Goal: Check status: Check status

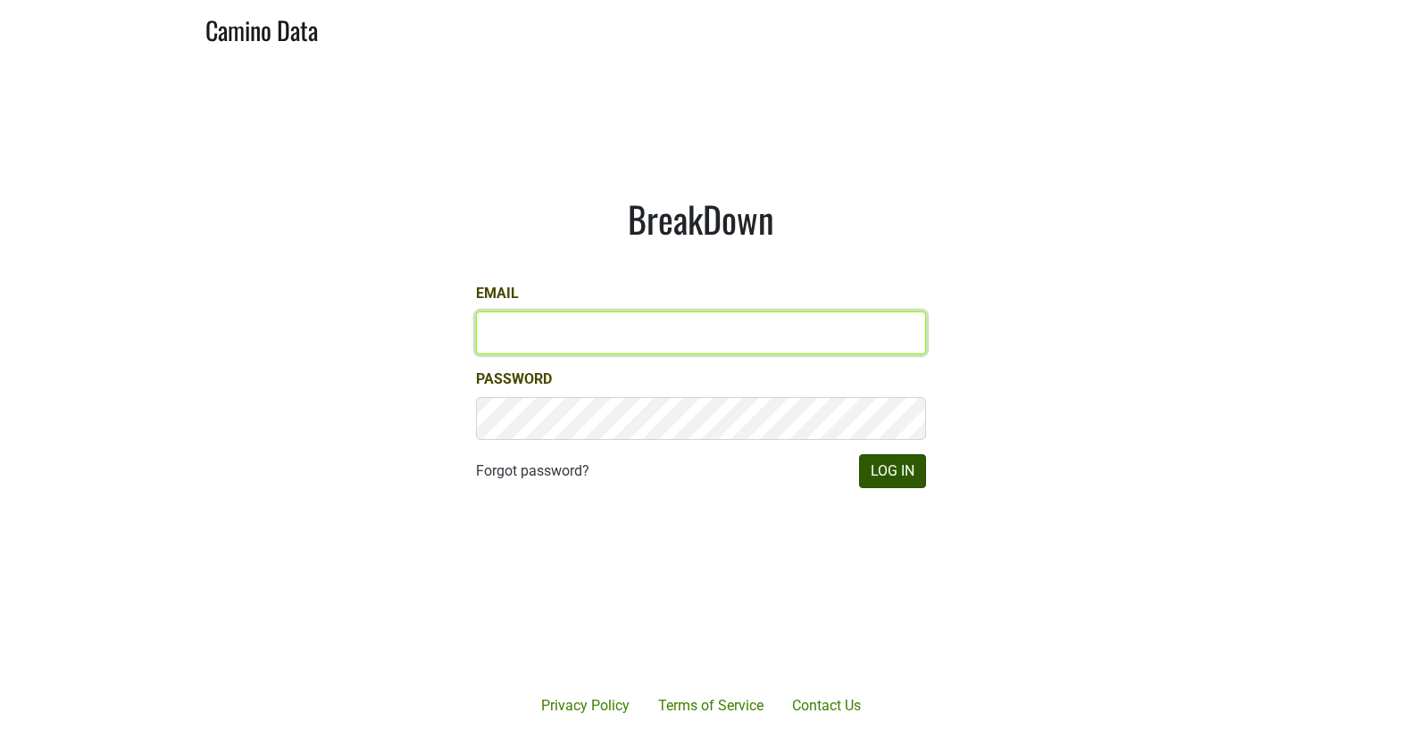
type input "[EMAIL_ADDRESS][DOMAIN_NAME]"
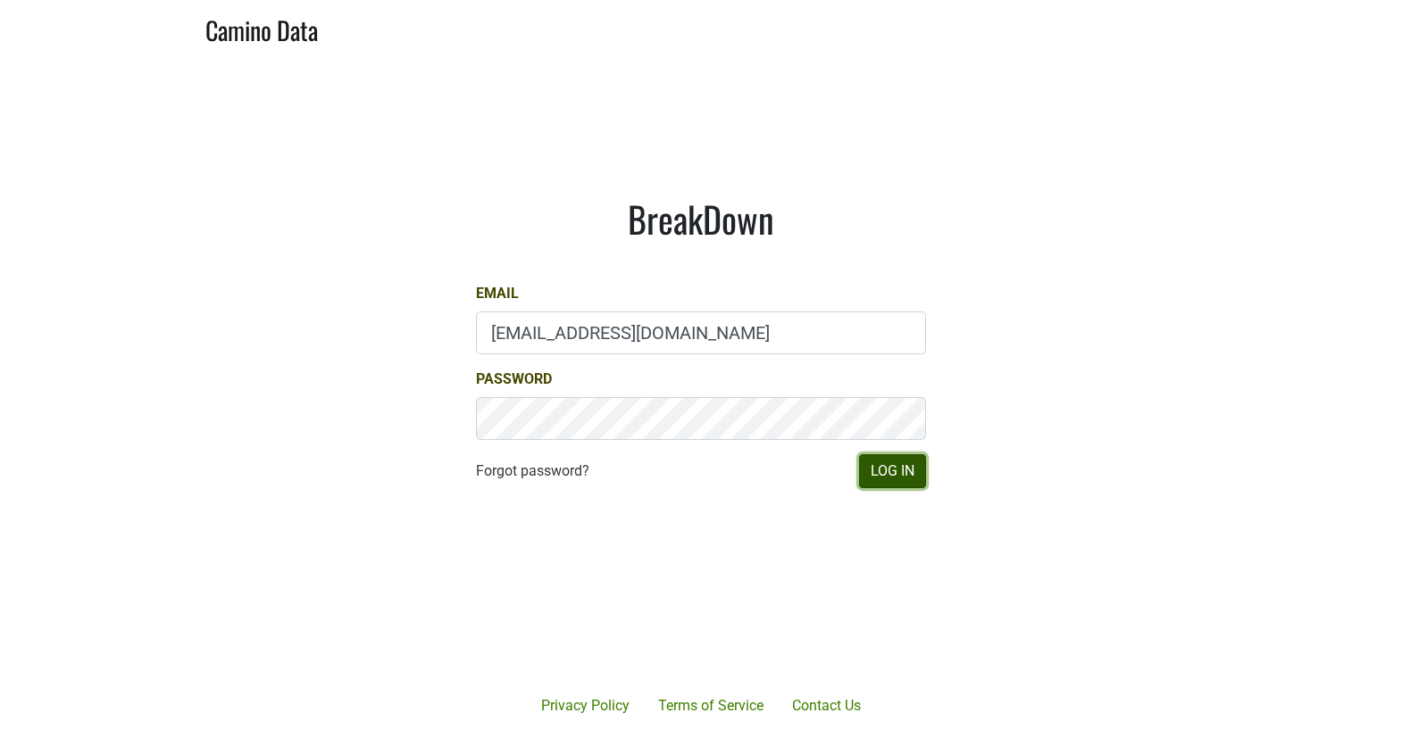
click at [894, 466] on button "Log In" at bounding box center [892, 471] width 67 height 34
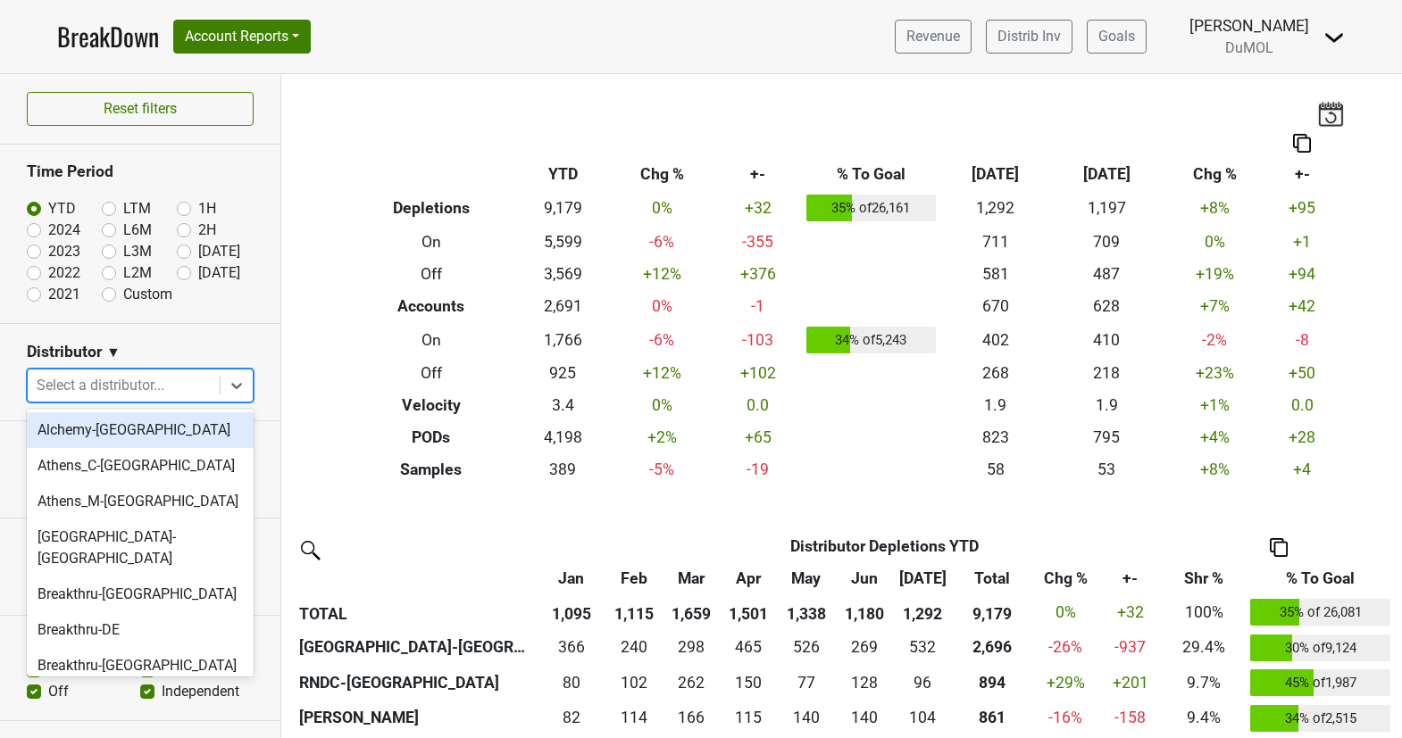
click at [153, 379] on div at bounding box center [124, 385] width 174 height 25
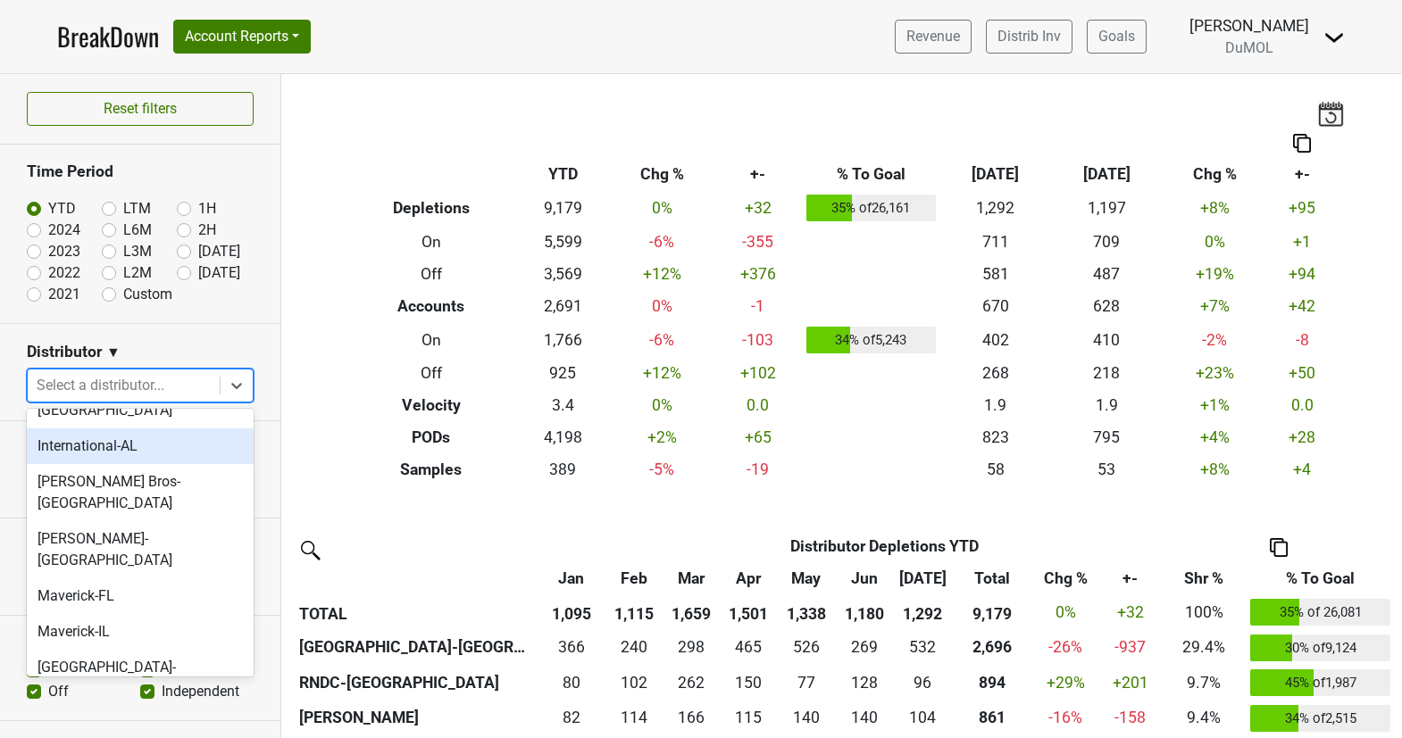
scroll to position [873, 0]
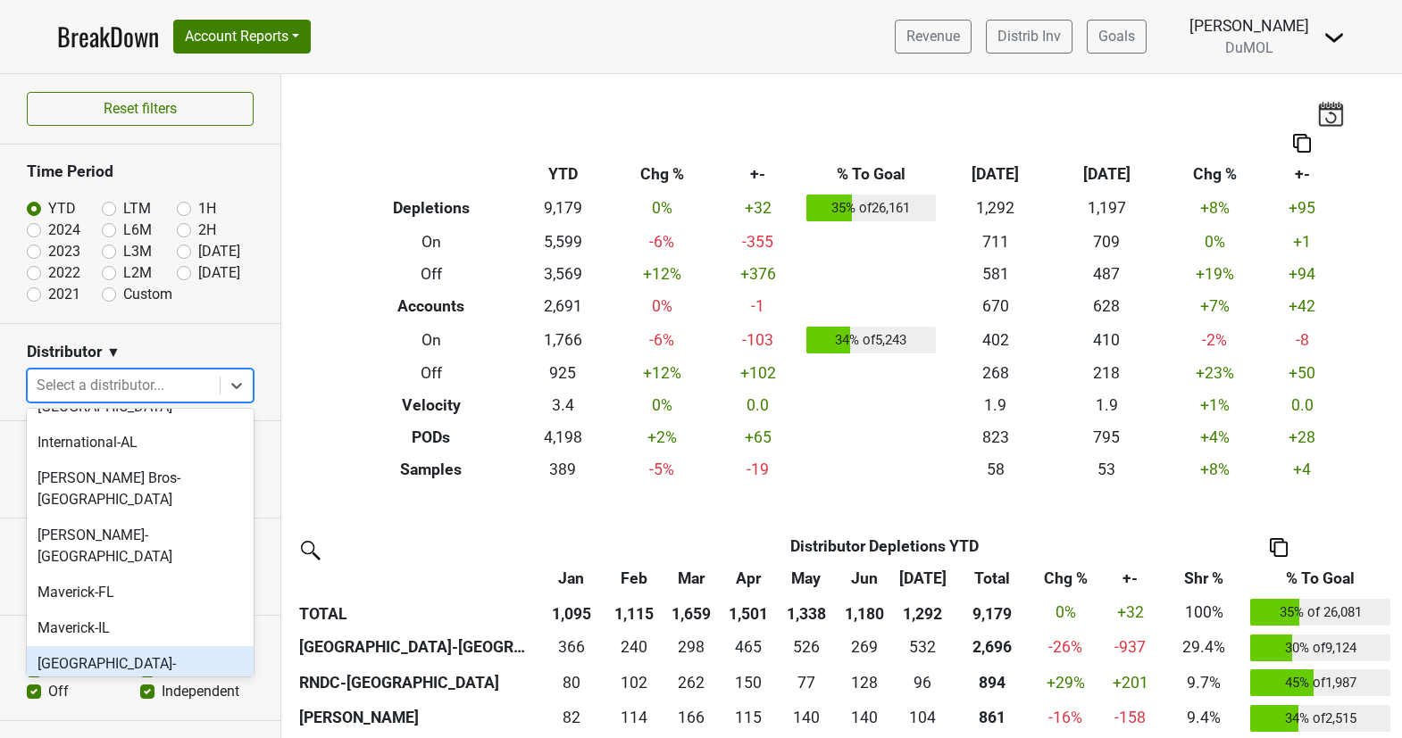
click at [161, 646] on div "[GEOGRAPHIC_DATA]-[GEOGRAPHIC_DATA]" at bounding box center [140, 674] width 227 height 57
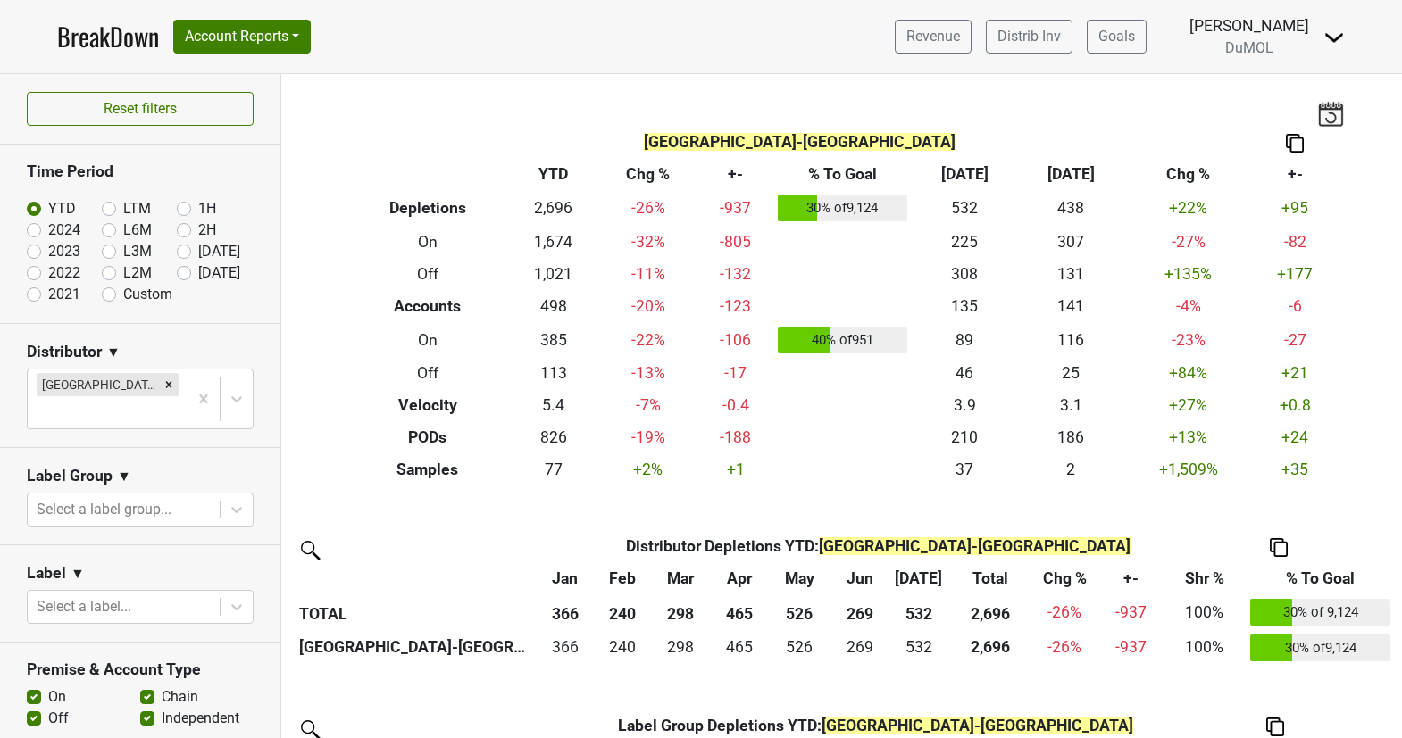
click at [198, 272] on label "[DATE]" at bounding box center [219, 272] width 42 height 21
click at [183, 272] on input "[DATE]" at bounding box center [212, 271] width 71 height 18
radio input "true"
